Goal: Task Accomplishment & Management: Use online tool/utility

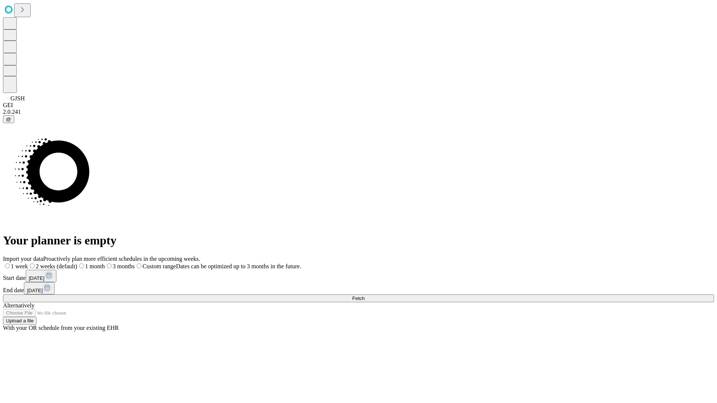
click at [365, 296] on span "Fetch" at bounding box center [358, 299] width 12 height 6
